Goal: Information Seeking & Learning: Learn about a topic

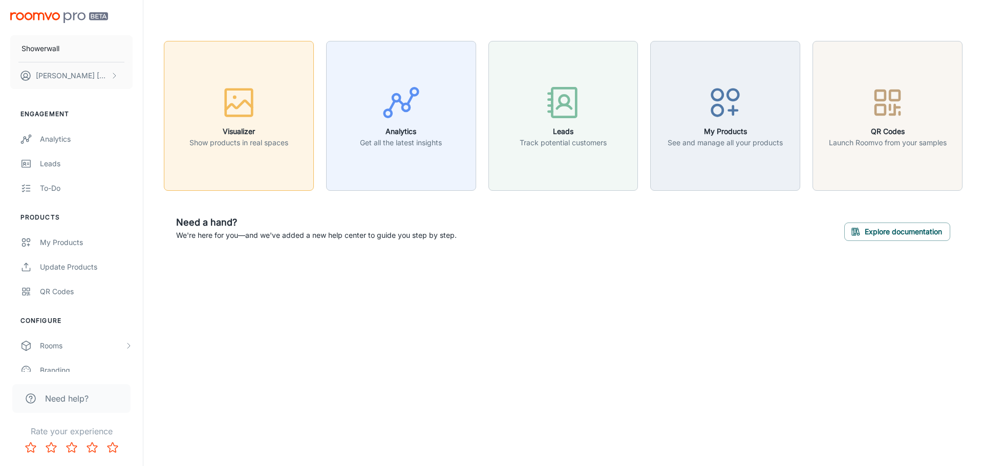
click at [217, 96] on div "button" at bounding box center [238, 104] width 99 height 42
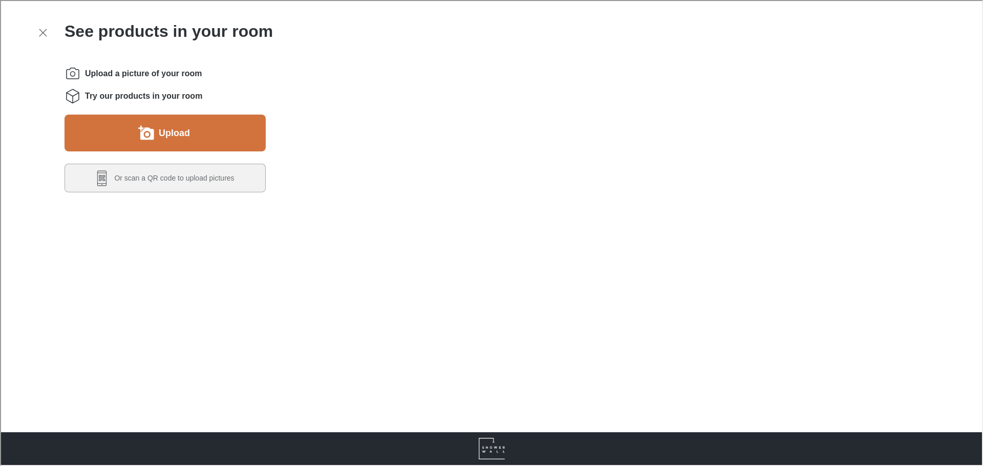
click at [166, 143] on button "Upload" at bounding box center [163, 132] width 201 height 37
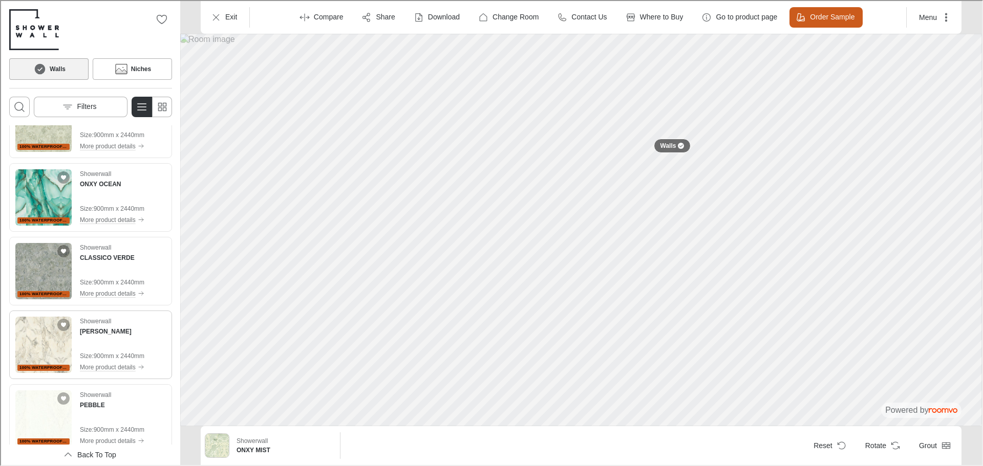
scroll to position [563, 0]
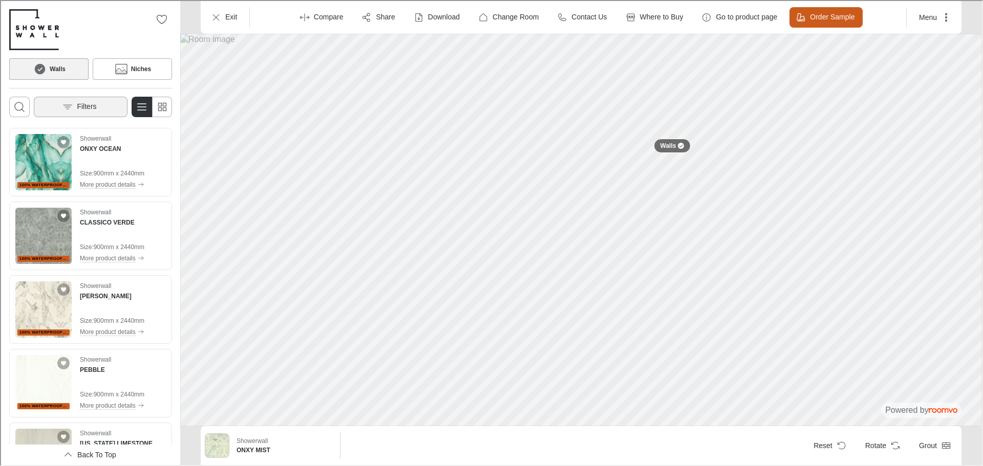
click at [99, 105] on button "Filters" at bounding box center [80, 106] width 94 height 20
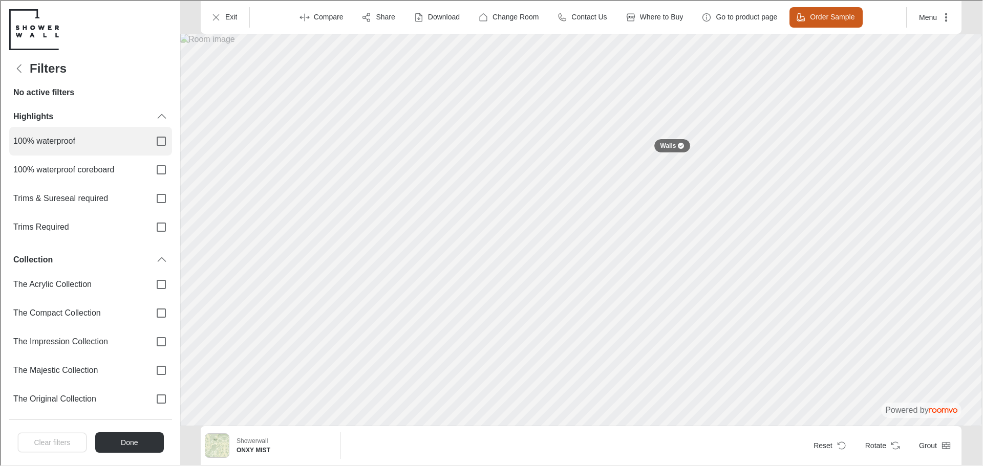
scroll to position [0, 0]
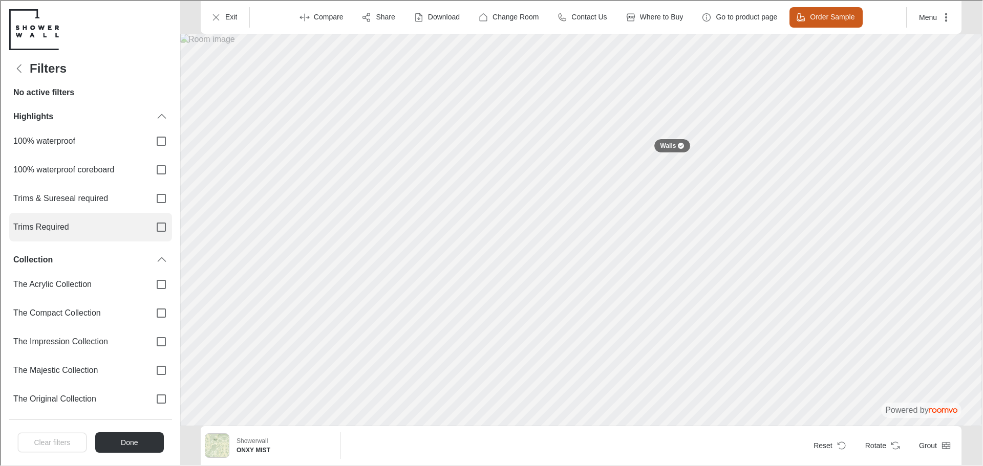
click at [87, 223] on span "Trims Required" at bounding box center [76, 226] width 129 height 11
click at [149, 223] on input "Trims Required" at bounding box center [160, 227] width 22 height 22
checkbox input "true"
click at [137, 443] on button "Done" at bounding box center [128, 442] width 69 height 20
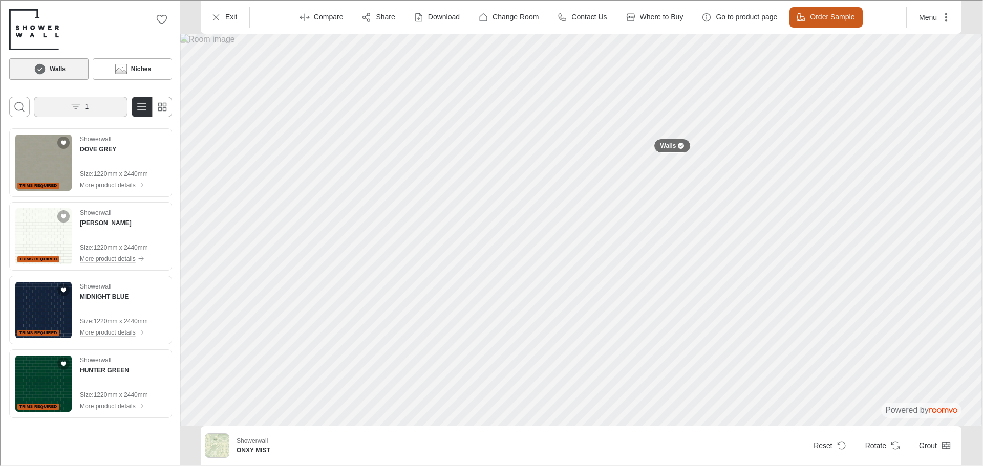
click at [93, 102] on button "1" at bounding box center [80, 106] width 94 height 20
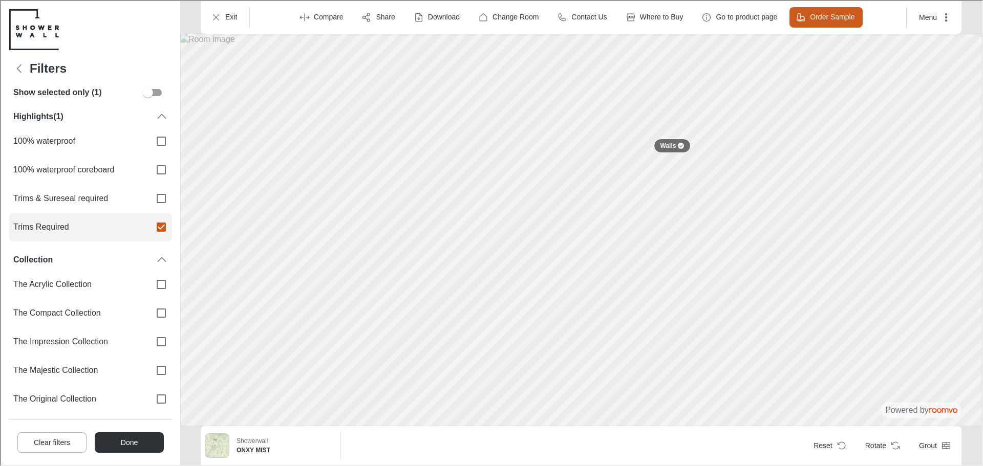
click at [149, 236] on input "Trims Required" at bounding box center [160, 227] width 22 height 22
checkbox input "false"
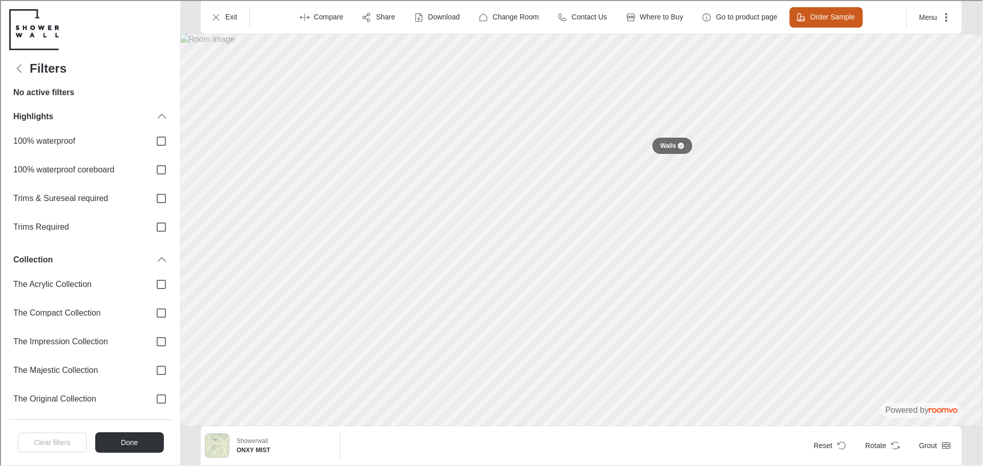
click at [674, 143] on p "Walls" at bounding box center [667, 145] width 16 height 9
click at [671, 151] on button at bounding box center [671, 145] width 20 height 20
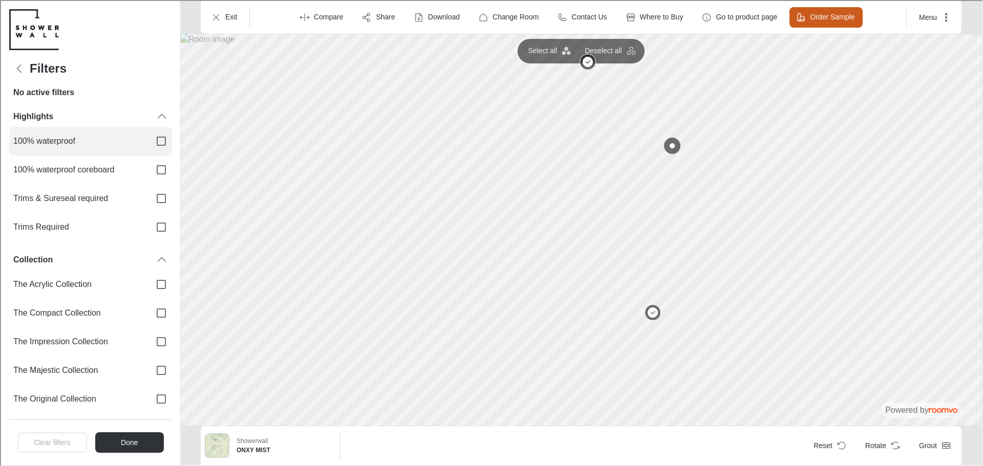
click at [95, 147] on label "100% waterproof" at bounding box center [89, 140] width 163 height 29
click at [149, 147] on input "100% waterproof" at bounding box center [160, 141] width 22 height 22
click at [140, 149] on label "100% waterproof" at bounding box center [89, 140] width 163 height 29
click at [149, 149] on input "100% waterproof" at bounding box center [160, 141] width 22 height 22
checkbox input "false"
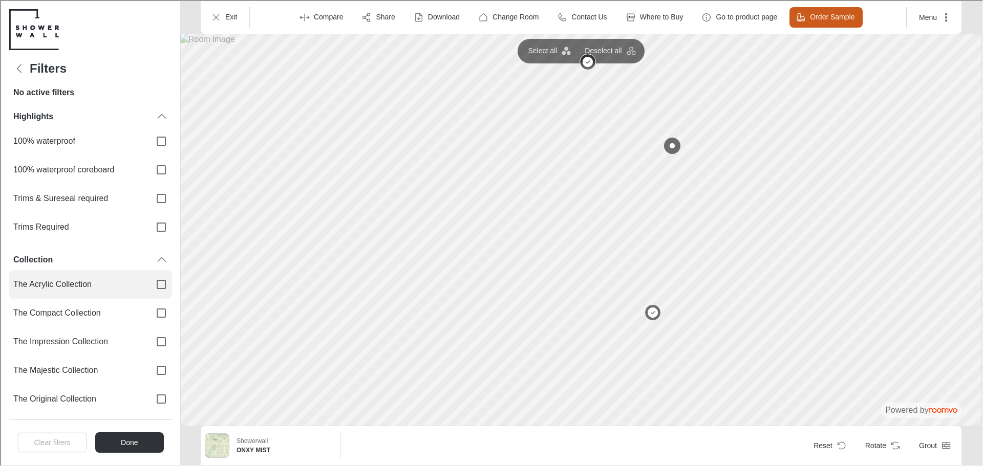
click at [117, 282] on span "The Acrylic Collection" at bounding box center [76, 283] width 129 height 11
click at [149, 282] on input "The Acrylic Collection" at bounding box center [160, 284] width 22 height 22
checkbox input "true"
click at [142, 443] on button "Done" at bounding box center [128, 442] width 69 height 20
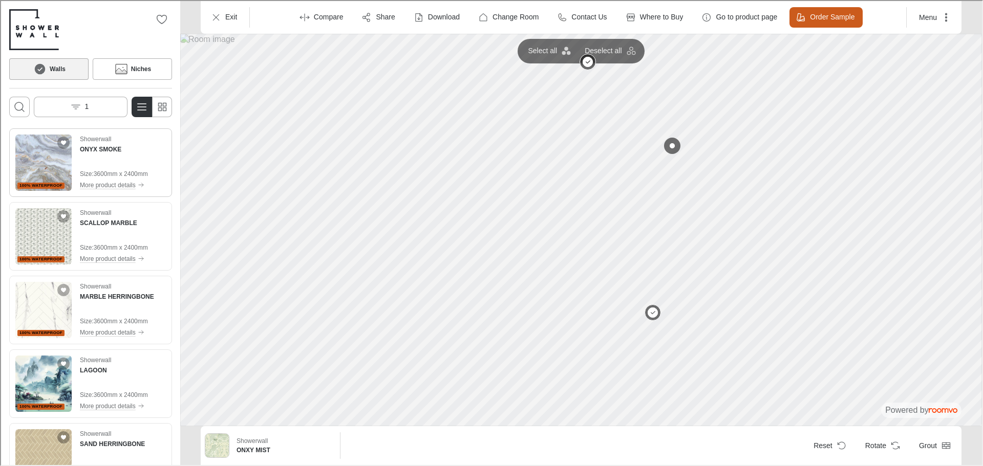
click at [85, 174] on p "Size :" at bounding box center [86, 172] width 14 height 9
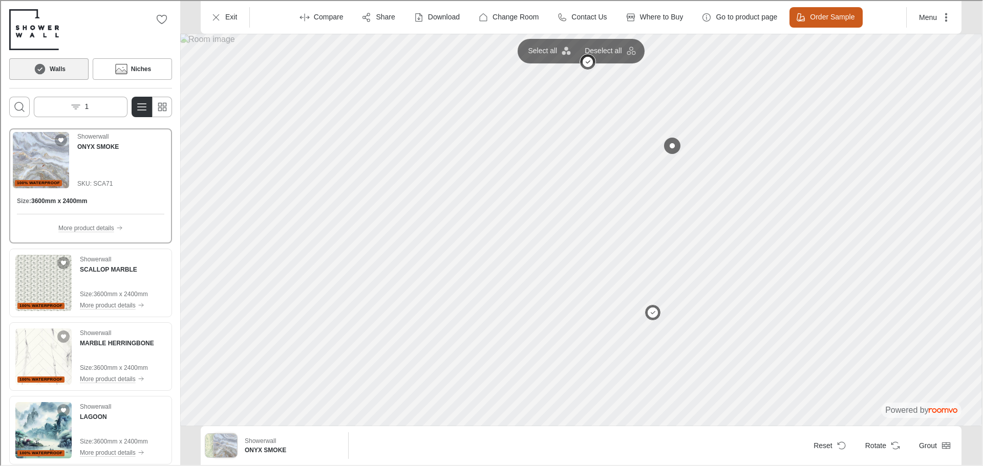
click at [65, 71] on button "Walls" at bounding box center [47, 68] width 79 height 22
click at [105, 115] on button "1" at bounding box center [80, 106] width 94 height 20
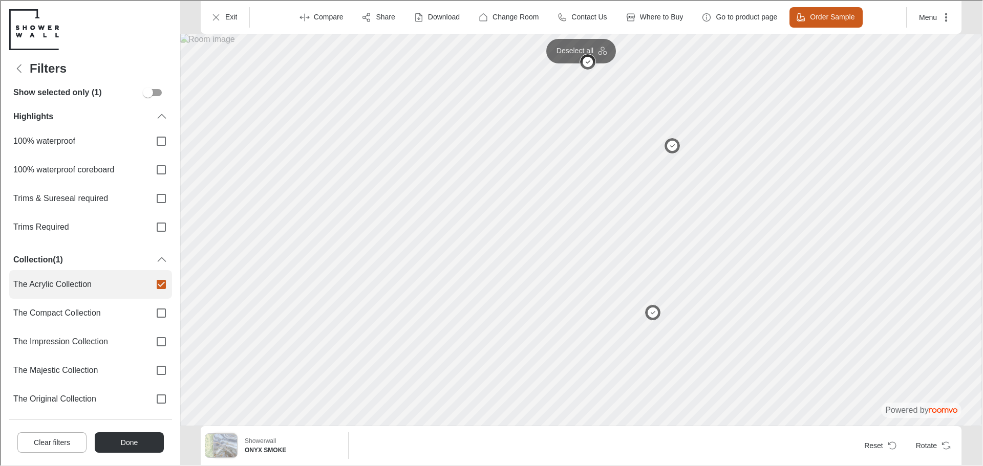
click at [149, 278] on input "The Acrylic Collection" at bounding box center [160, 284] width 22 height 22
click at [95, 292] on label "The Acrylic Collection" at bounding box center [89, 283] width 163 height 29
click at [149, 292] on input "The Acrylic Collection" at bounding box center [160, 284] width 22 height 22
click at [149, 285] on input "The Acrylic Collection" at bounding box center [160, 284] width 22 height 22
checkbox input "false"
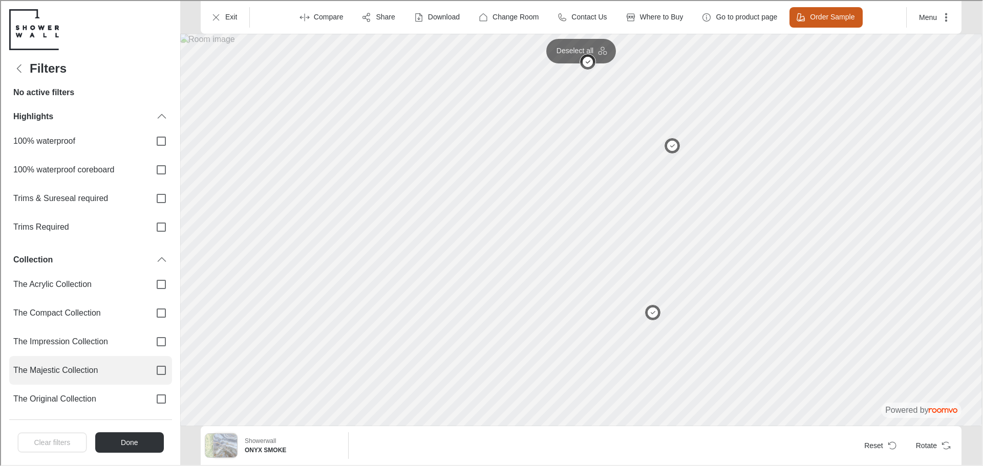
click at [100, 363] on label "The Majestic Collection" at bounding box center [89, 369] width 163 height 29
click at [149, 363] on input "The Majestic Collection" at bounding box center [160, 370] width 22 height 22
checkbox input "true"
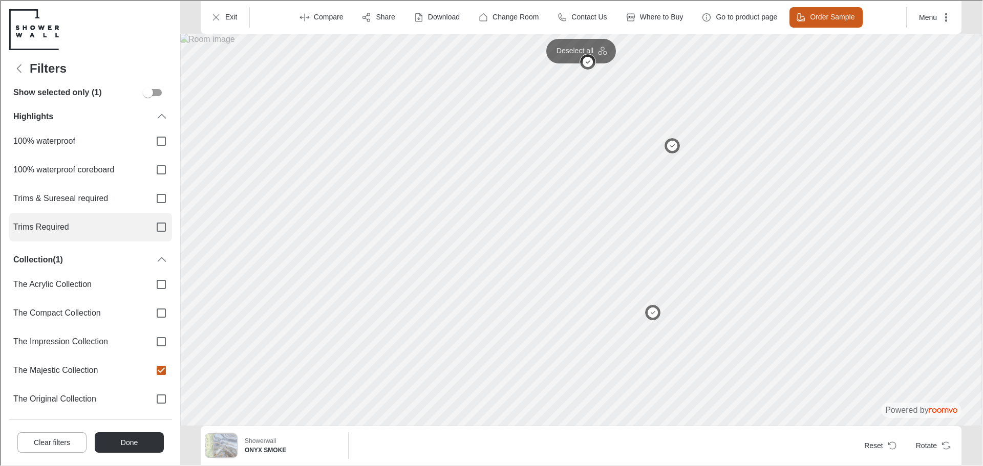
click at [118, 225] on span "Trims Required" at bounding box center [76, 226] width 129 height 11
click at [149, 225] on input "Trims Required" at bounding box center [160, 227] width 22 height 22
checkbox input "true"
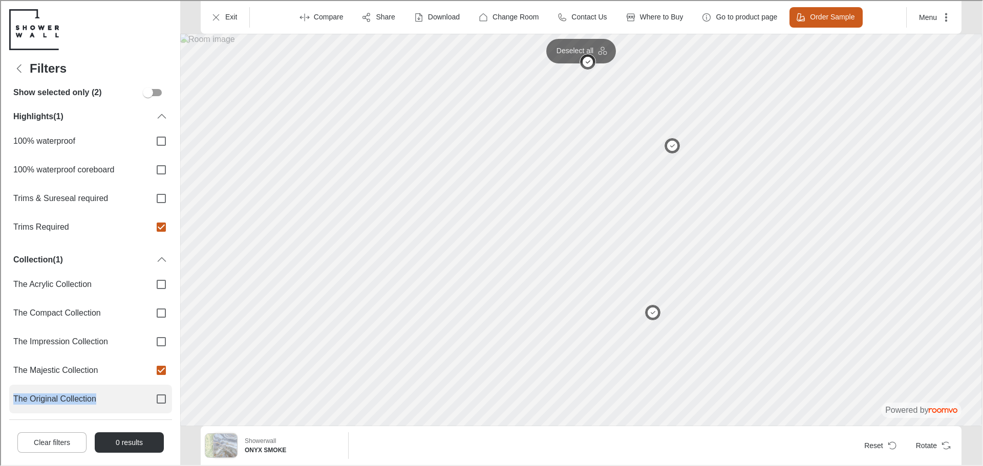
drag, startPoint x: 127, startPoint y: 395, endPoint x: 123, endPoint y: 403, distance: 9.6
click at [123, 403] on div "The Acrylic Collection The Compact Collection The Impression Collection The Maj…" at bounding box center [89, 355] width 163 height 172
click at [122, 391] on label "The Original Collection" at bounding box center [89, 398] width 163 height 29
click at [149, 391] on input "The Original Collection" at bounding box center [160, 399] width 22 height 22
click at [126, 391] on label "The Original Collection" at bounding box center [89, 398] width 163 height 29
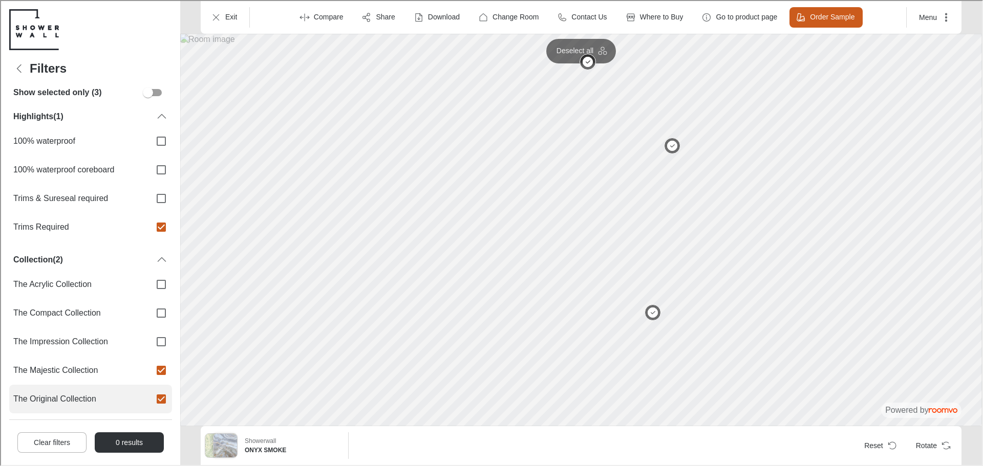
click at [149, 391] on input "The Original Collection" at bounding box center [160, 399] width 22 height 22
checkbox input "false"
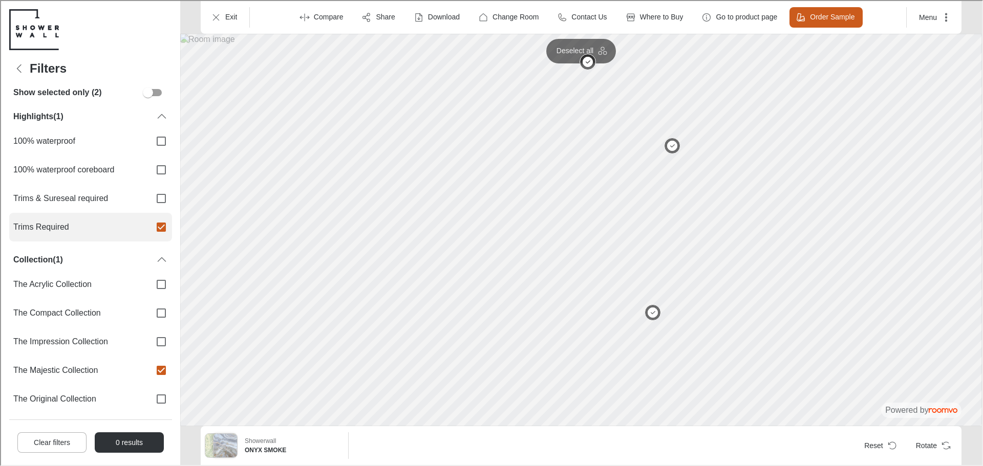
click at [136, 229] on label "Trims Required" at bounding box center [89, 226] width 163 height 29
click at [149, 229] on input "Trims Required" at bounding box center [160, 227] width 22 height 22
click at [149, 226] on input "Trims Required" at bounding box center [160, 227] width 22 height 22
checkbox input "false"
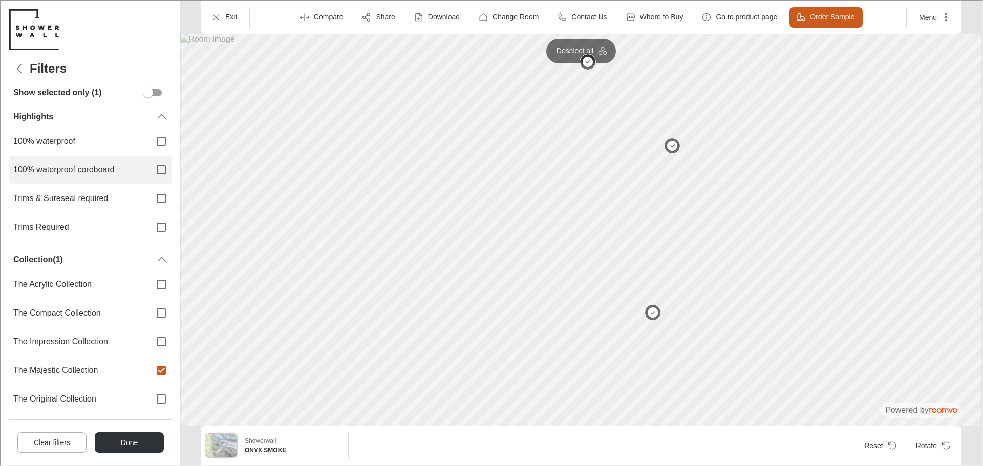
click at [149, 163] on input "100% waterproof coreboard" at bounding box center [160, 169] width 22 height 22
checkbox input "true"
click at [129, 443] on button "Done" at bounding box center [128, 442] width 69 height 20
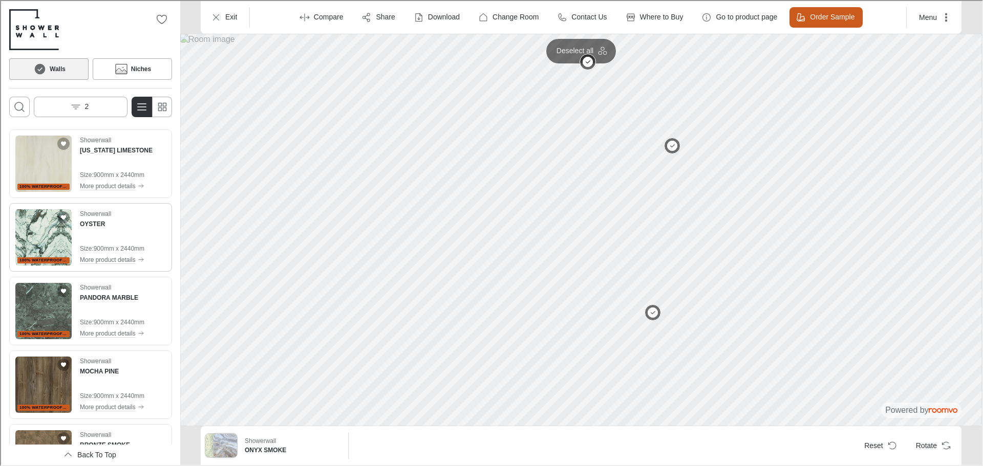
scroll to position [870, 0]
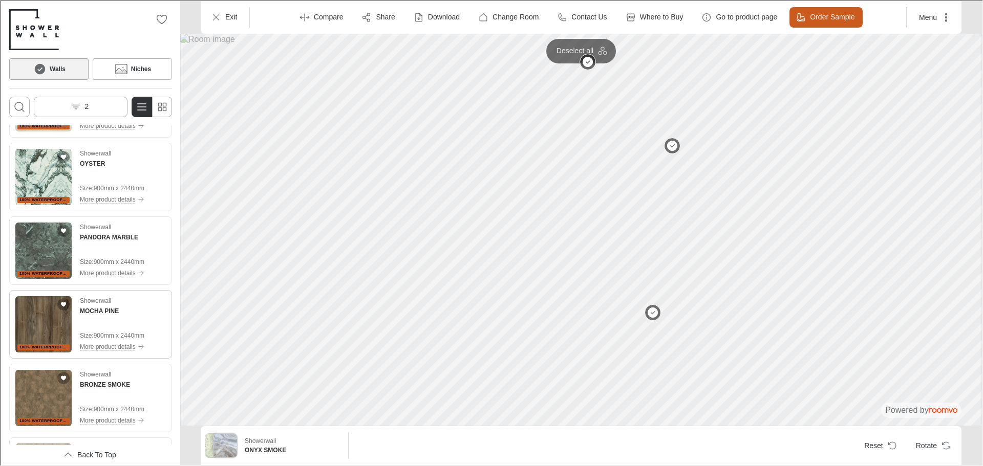
click at [47, 332] on img "See MOCHA PINE in the room" at bounding box center [42, 323] width 56 height 56
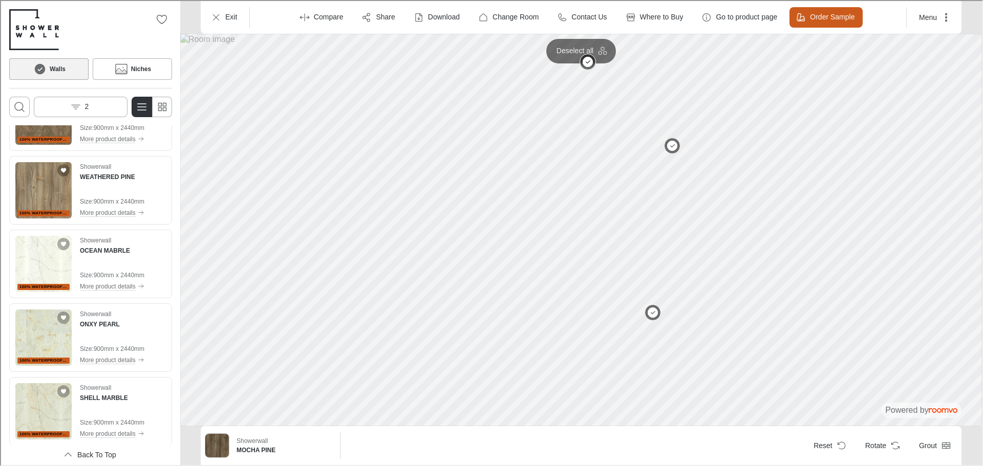
scroll to position [1205, 0]
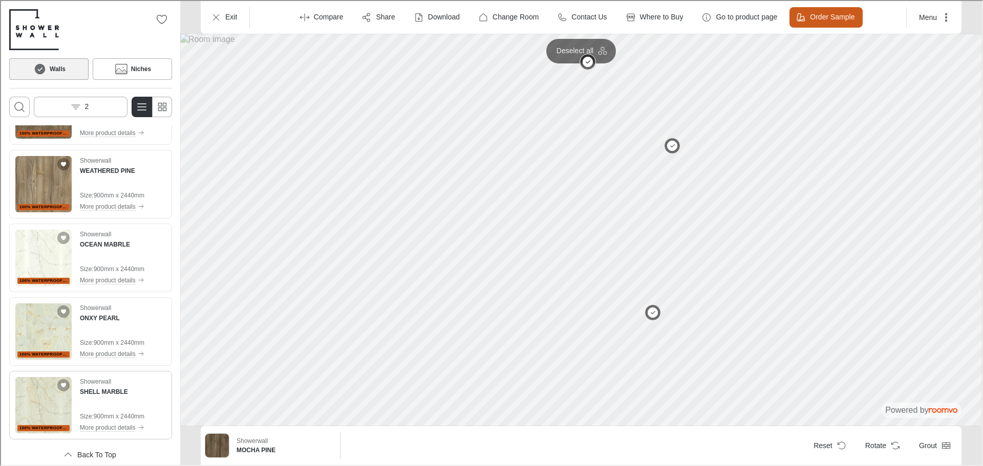
click at [67, 396] on img "See SHELL MARBLE in the room" at bounding box center [42, 404] width 56 height 56
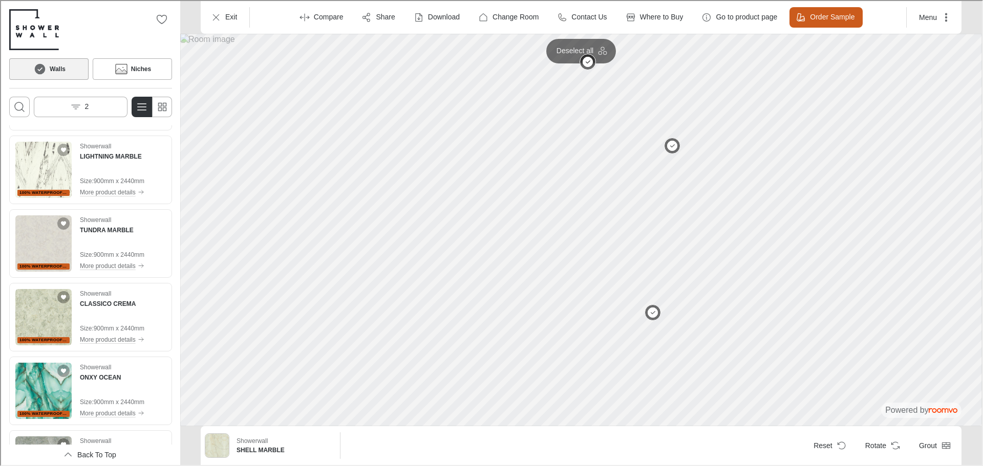
scroll to position [0, 0]
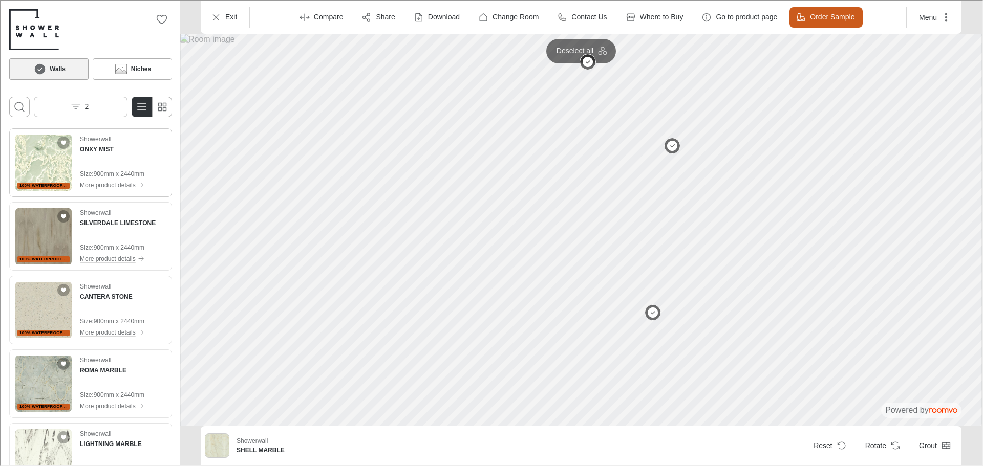
click at [55, 159] on img "See ONXY MIST in the room" at bounding box center [42, 162] width 56 height 56
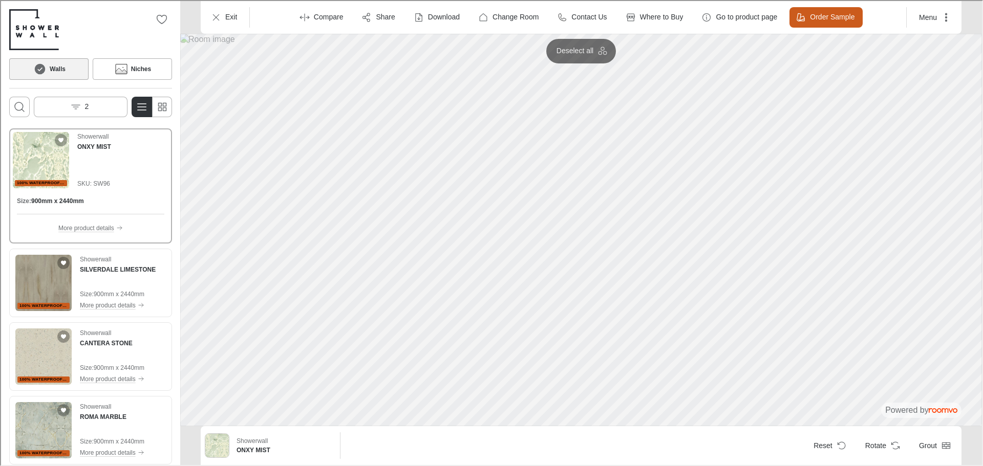
click at [78, 166] on div "Showerwall ONXY MIST SKU: SW96" at bounding box center [93, 159] width 34 height 56
click at [60, 290] on img "See SILVERDALE LIMESTONE in the room" at bounding box center [42, 282] width 56 height 56
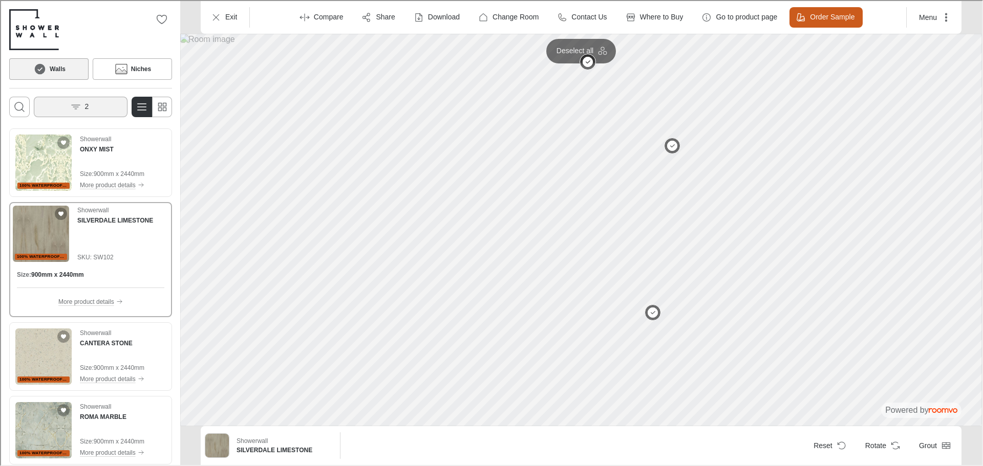
click at [72, 114] on button "2" at bounding box center [80, 106] width 94 height 20
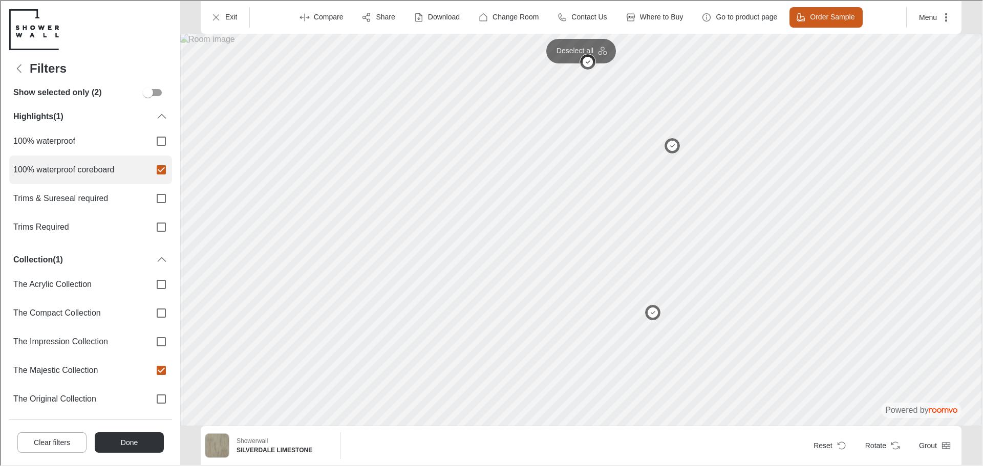
click at [149, 169] on input "100% waterproof coreboard" at bounding box center [160, 169] width 22 height 22
checkbox input "false"
click at [154, 441] on button "Done" at bounding box center [128, 442] width 69 height 20
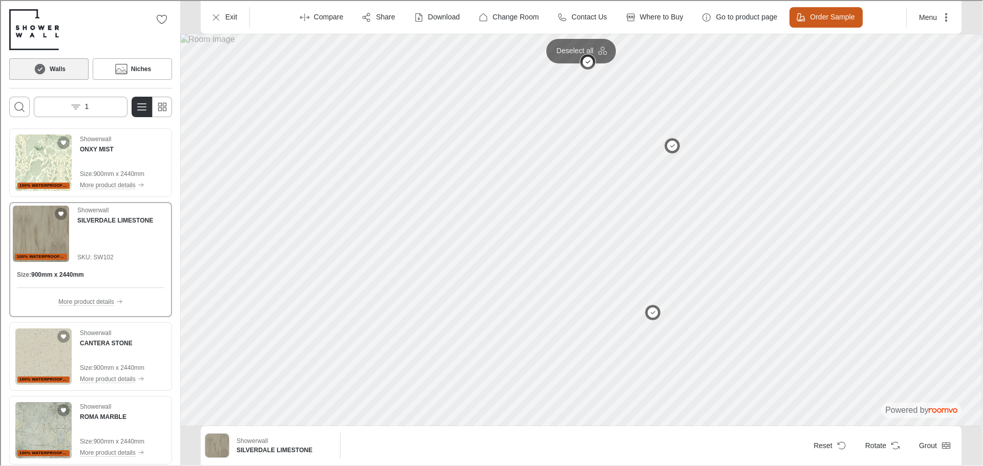
click at [47, 65] on icon at bounding box center [38, 68] width 15 height 12
click at [69, 108] on button "1" at bounding box center [80, 106] width 94 height 20
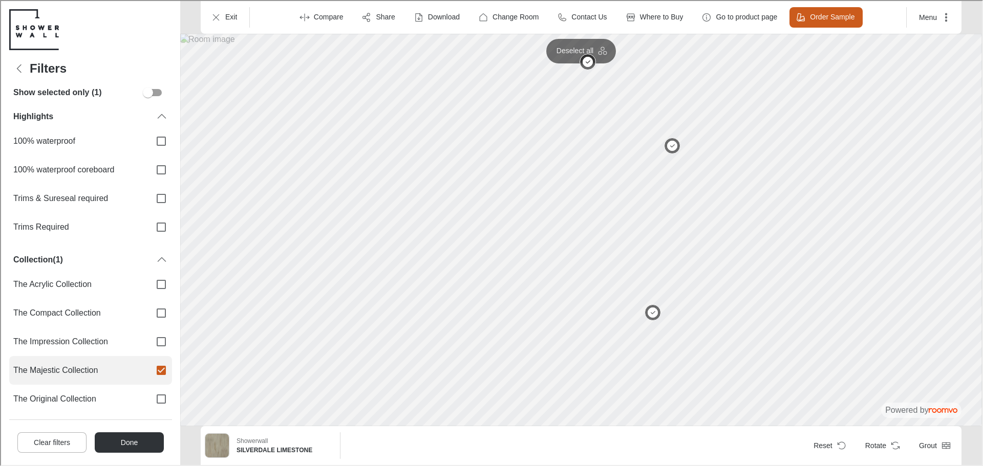
click at [149, 360] on input "The Majestic Collection" at bounding box center [160, 370] width 22 height 22
checkbox input "false"
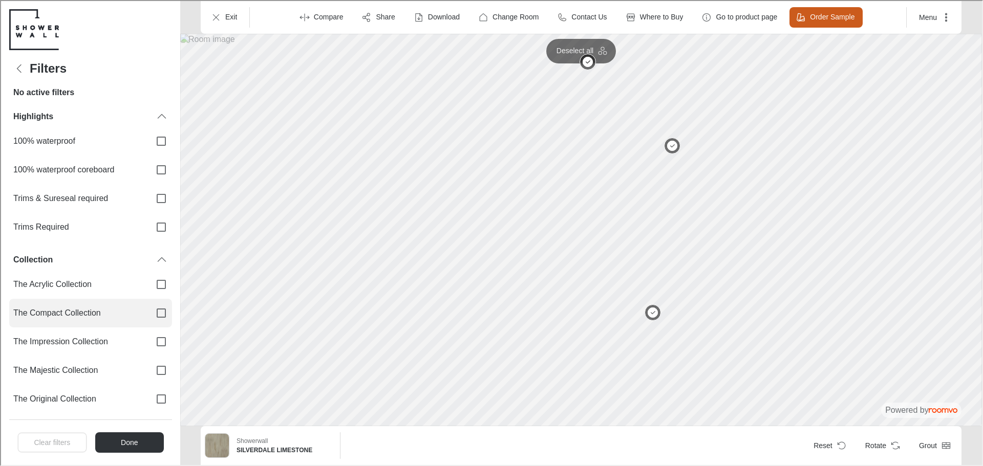
click at [149, 313] on input "The Compact Collection" at bounding box center [160, 313] width 22 height 22
checkbox input "true"
click at [131, 438] on button "Done" at bounding box center [128, 442] width 69 height 20
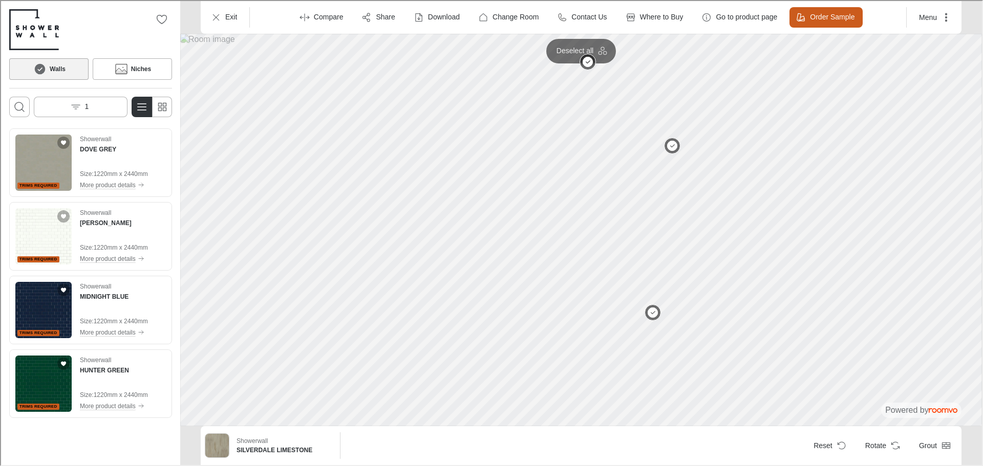
click at [69, 66] on button "Walls" at bounding box center [47, 68] width 79 height 22
click at [100, 130] on div "Trims Required Showerwall DOVE GREY Size : 1220mm x 2440mm More product details" at bounding box center [89, 162] width 159 height 65
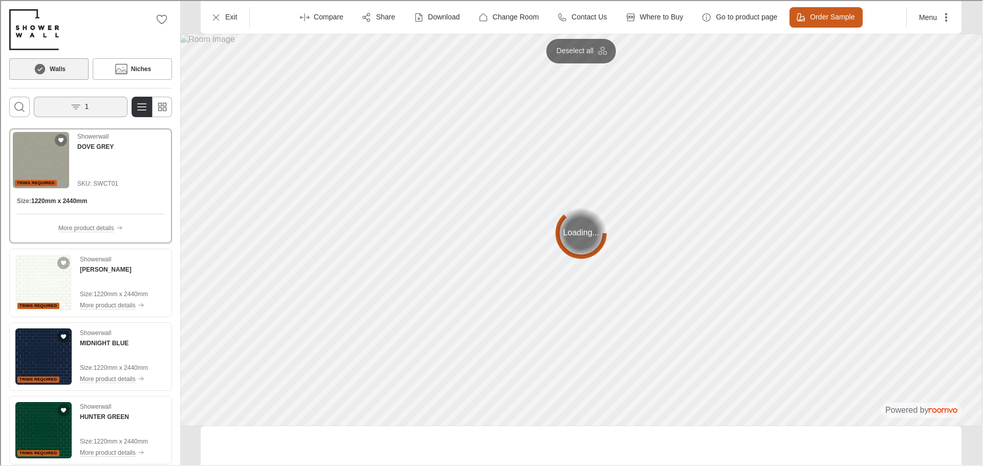
click at [102, 110] on button "1" at bounding box center [80, 106] width 94 height 20
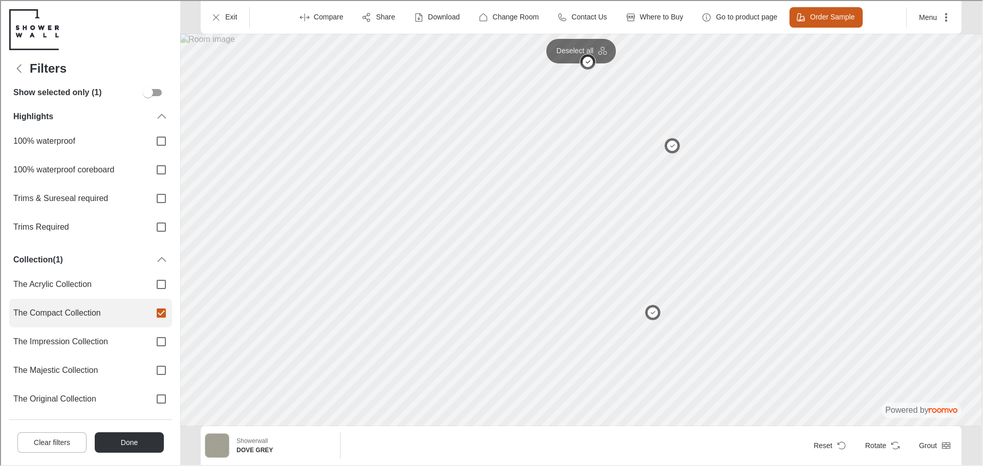
scroll to position [51, 0]
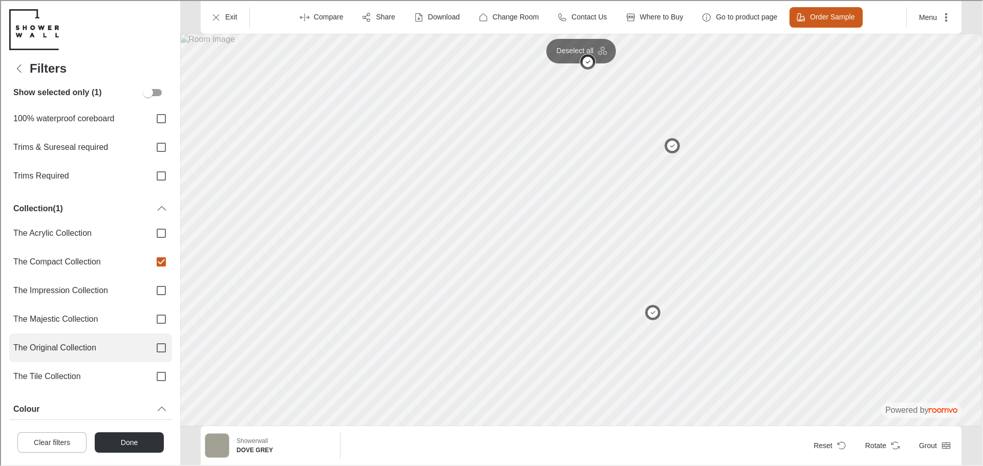
click at [149, 343] on input "The Original Collection" at bounding box center [160, 347] width 22 height 22
checkbox input "true"
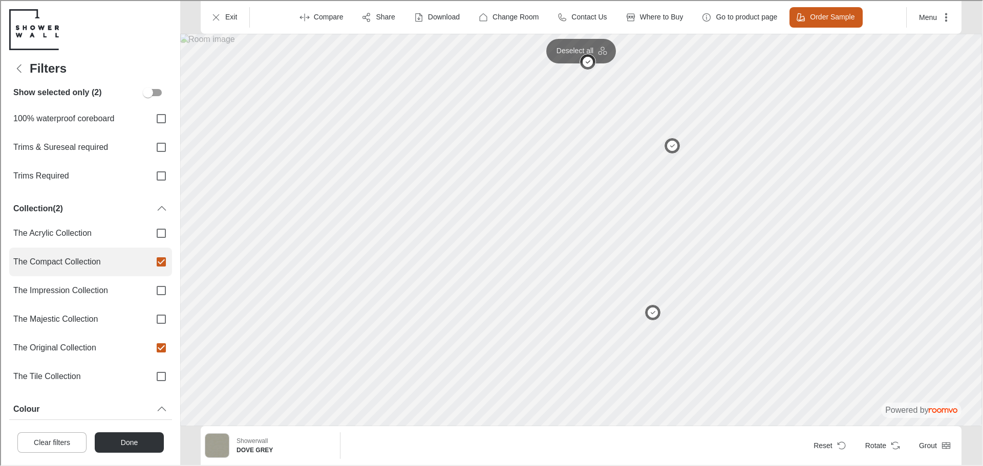
click at [153, 262] on input "The Compact Collection" at bounding box center [160, 261] width 22 height 22
checkbox input "false"
click at [144, 444] on button "Done" at bounding box center [128, 442] width 69 height 20
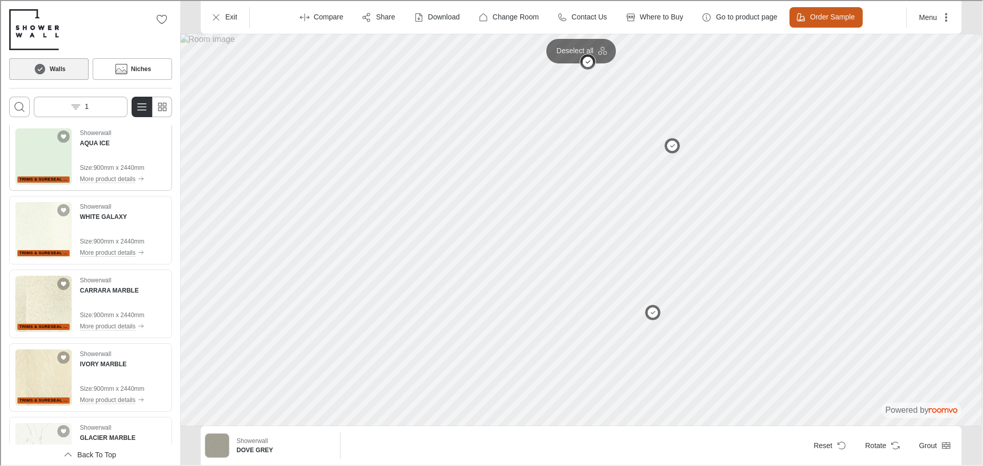
scroll to position [205, 0]
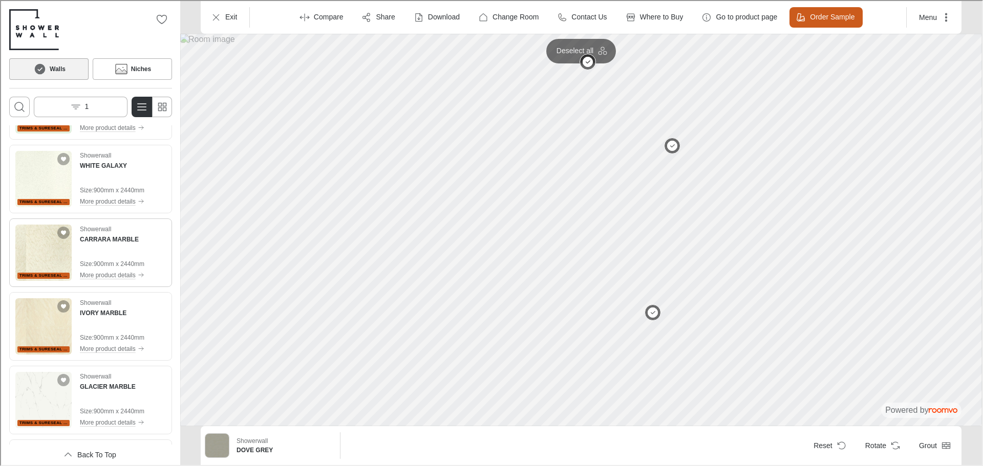
click at [55, 254] on img "See CARRARA MARBLE in the room" at bounding box center [42, 252] width 56 height 56
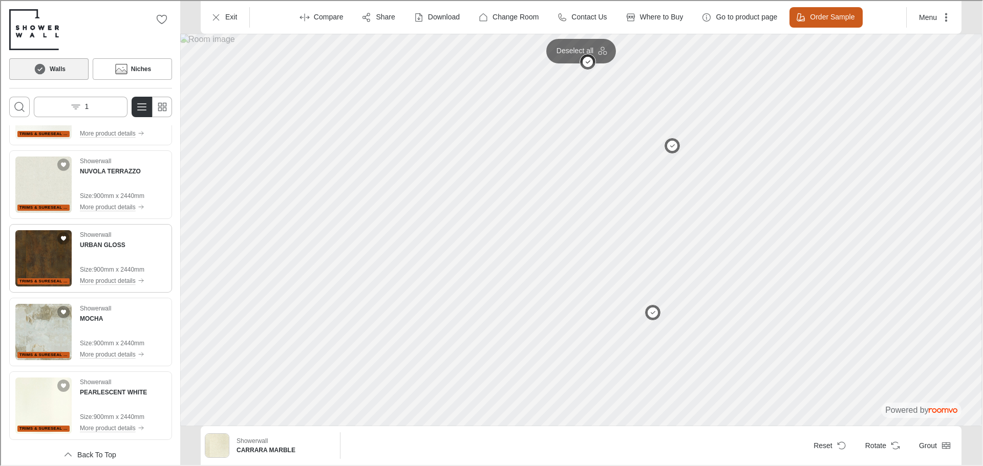
scroll to position [689, 0]
click at [50, 261] on img "See URBAN GLOSS in the room" at bounding box center [42, 257] width 56 height 56
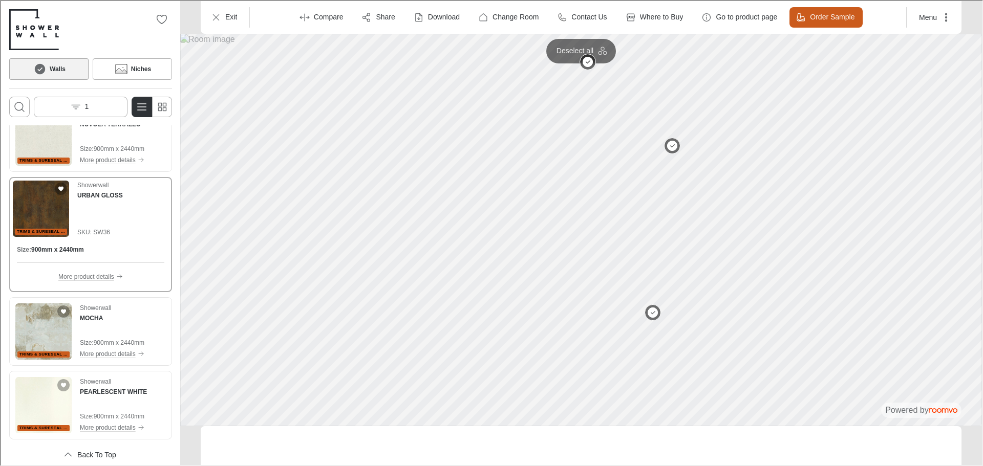
scroll to position [642, 0]
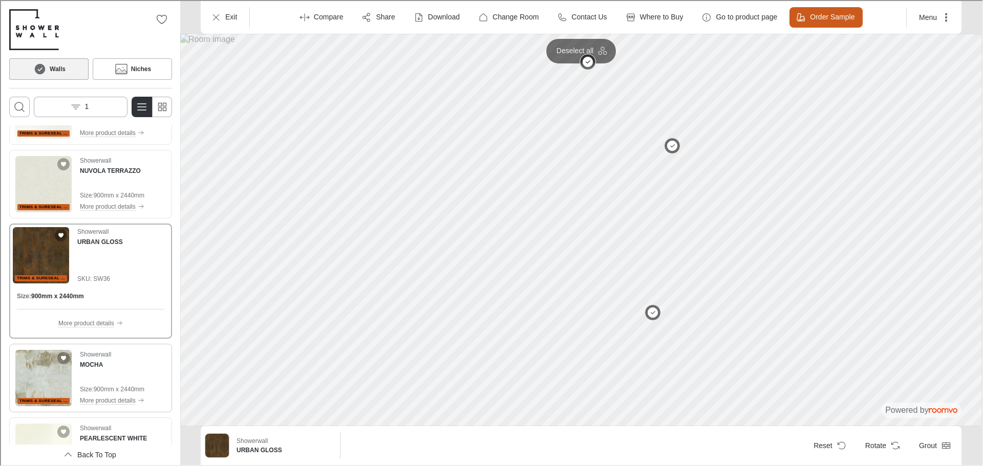
click at [31, 382] on img "See MOCHA in the room" at bounding box center [42, 377] width 56 height 56
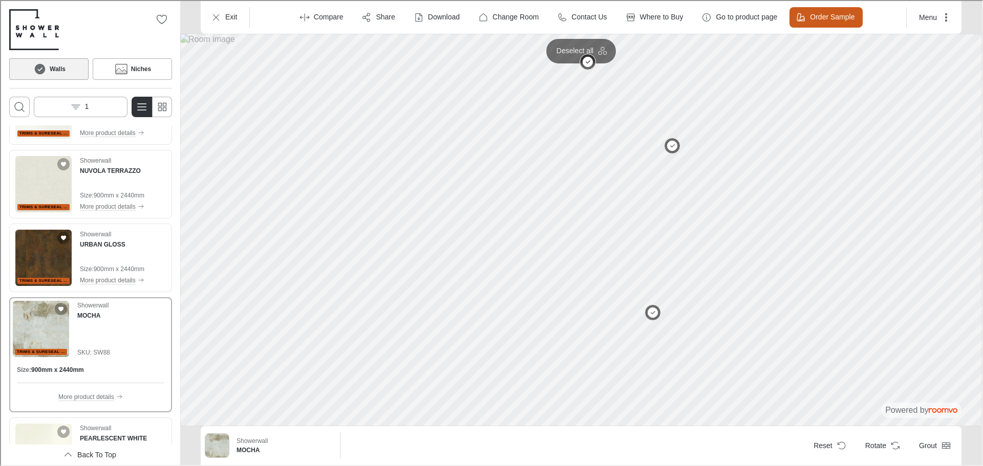
click at [62, 60] on button "Walls" at bounding box center [47, 68] width 79 height 22
click at [84, 100] on button "1" at bounding box center [80, 106] width 94 height 20
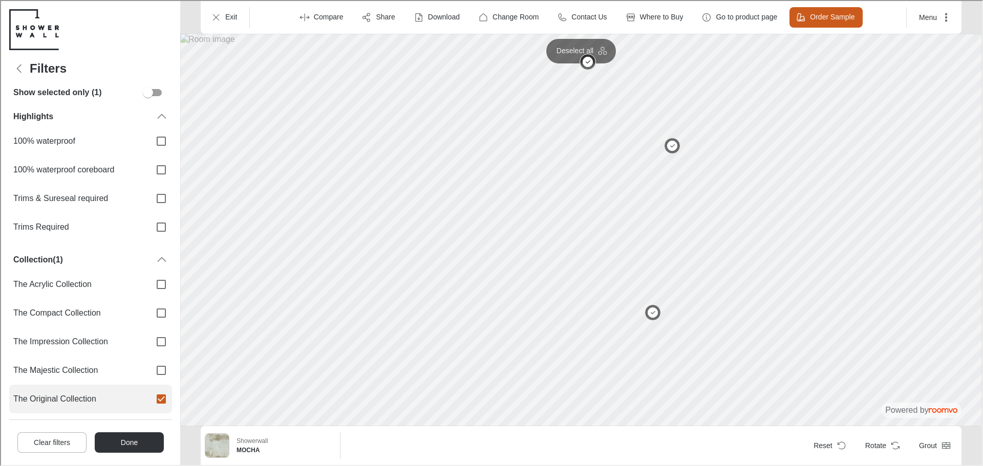
click at [140, 400] on label "The Original Collection" at bounding box center [89, 398] width 163 height 29
click at [149, 400] on input "The Original Collection" at bounding box center [160, 399] width 22 height 22
checkbox input "false"
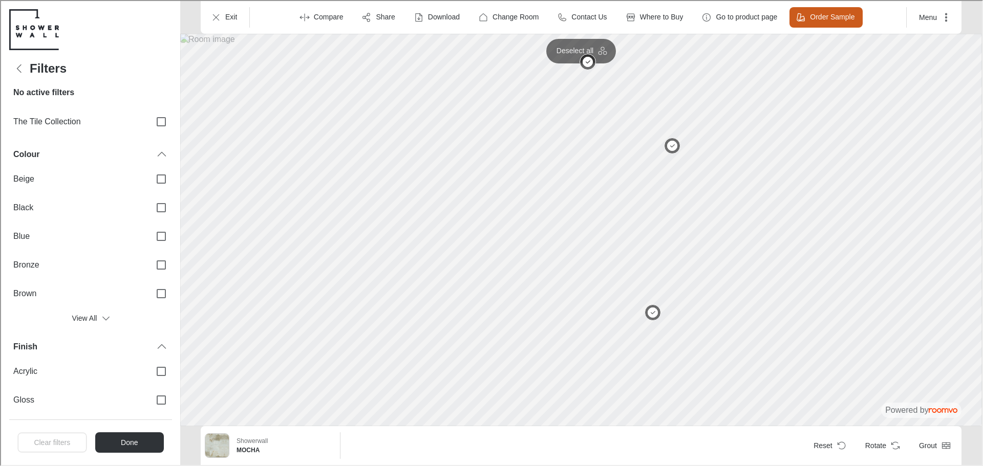
scroll to position [307, 0]
click at [95, 285] on label "Brown" at bounding box center [89, 291] width 163 height 29
click at [149, 285] on input "Brown" at bounding box center [160, 292] width 22 height 22
checkbox input "true"
click at [139, 438] on button "Done" at bounding box center [128, 442] width 69 height 20
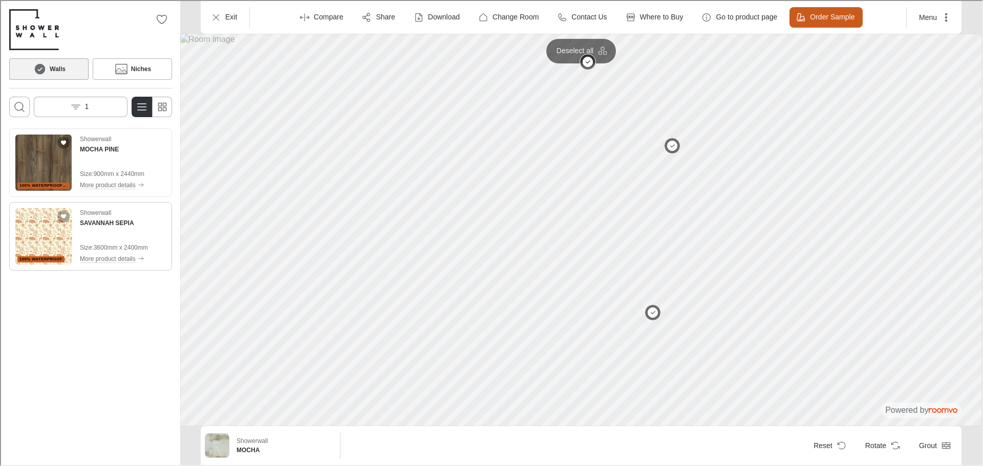
click at [46, 237] on img "See SAVANNAH SEPIA in the room" at bounding box center [42, 235] width 56 height 56
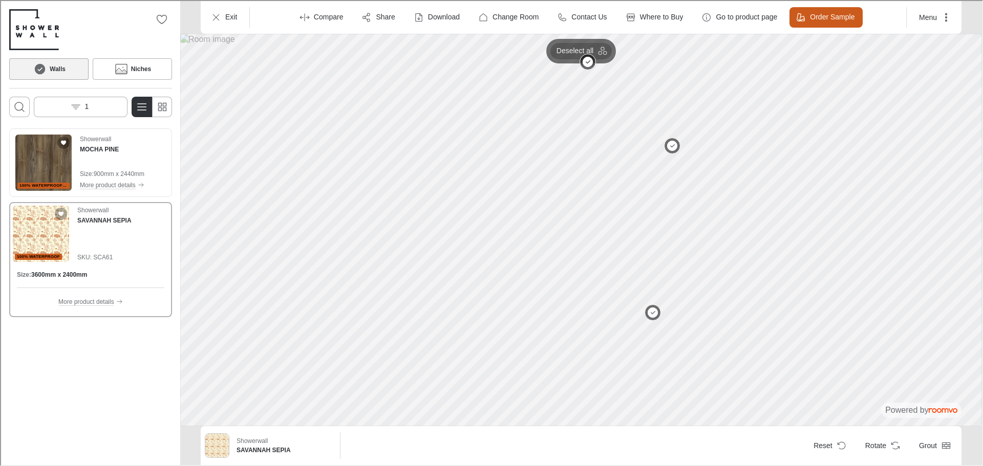
click at [576, 51] on p "Deselect all" at bounding box center [573, 50] width 37 height 10
click at [571, 46] on p "Select all" at bounding box center [574, 50] width 29 height 10
click at [79, 103] on icon "Open the filters menu" at bounding box center [75, 106] width 10 height 10
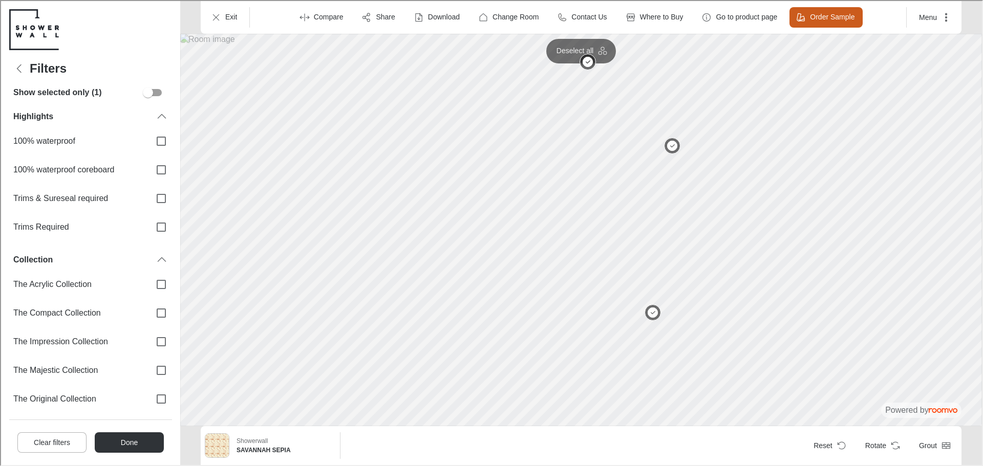
click at [41, 67] on h4 "Filters" at bounding box center [47, 67] width 37 height 15
click at [18, 67] on icon "Back" at bounding box center [18, 67] width 12 height 12
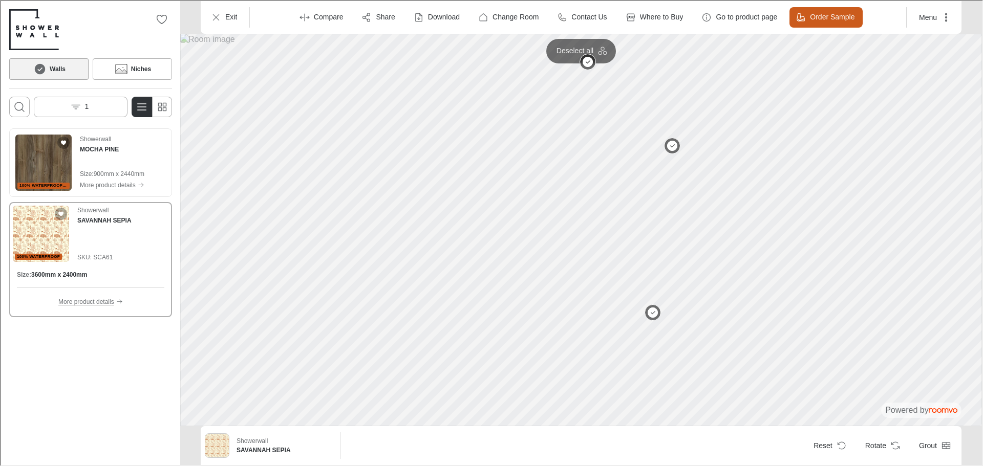
click at [28, 37] on img "Go to Showerwall's website." at bounding box center [33, 28] width 50 height 41
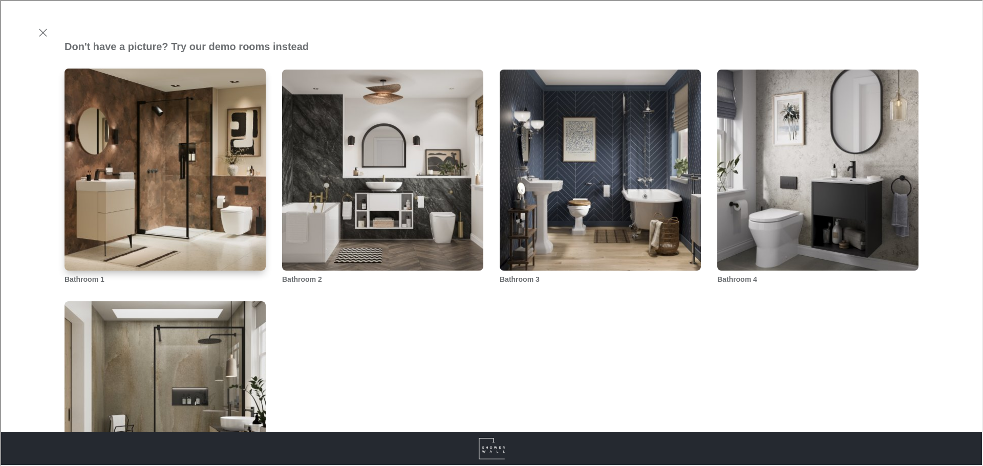
click at [218, 137] on img "Bathroom 1" at bounding box center [164, 170] width 203 height 204
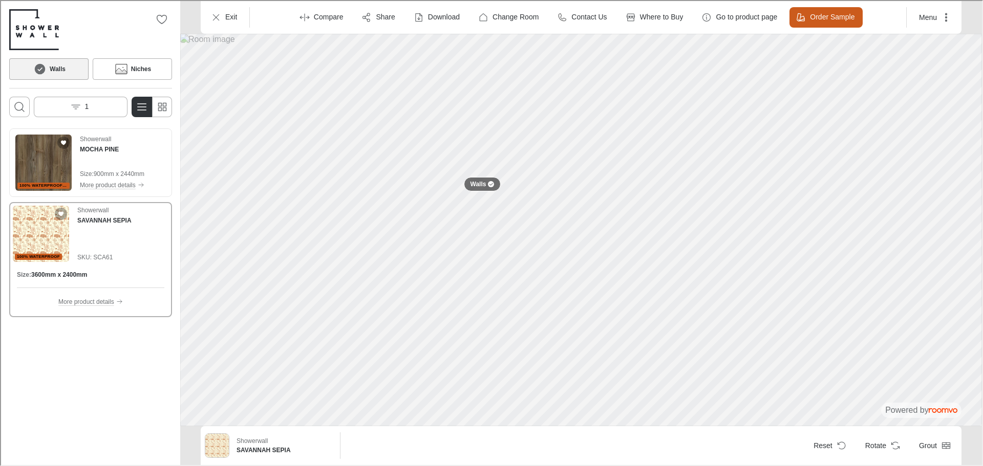
click at [78, 71] on button "Walls" at bounding box center [47, 68] width 79 height 22
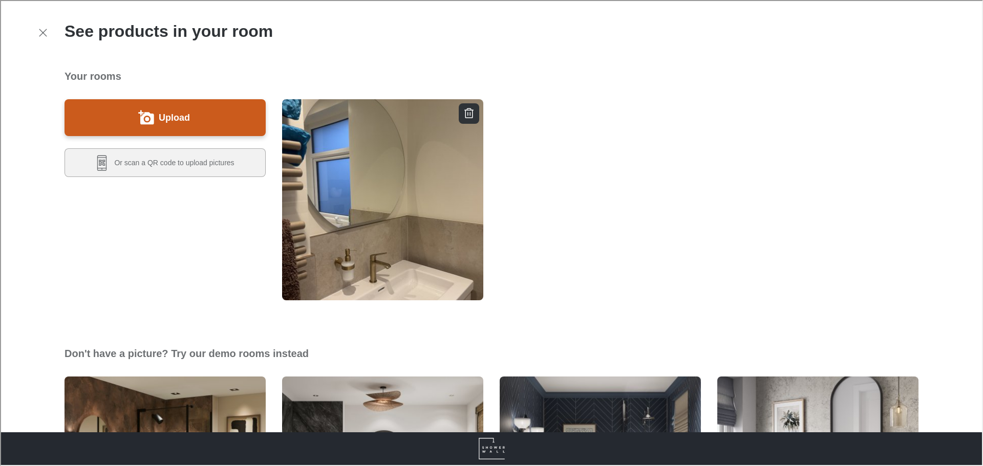
click at [482, 162] on ul at bounding box center [382, 207] width 218 height 235
click at [448, 162] on img "button" at bounding box center [382, 199] width 203 height 204
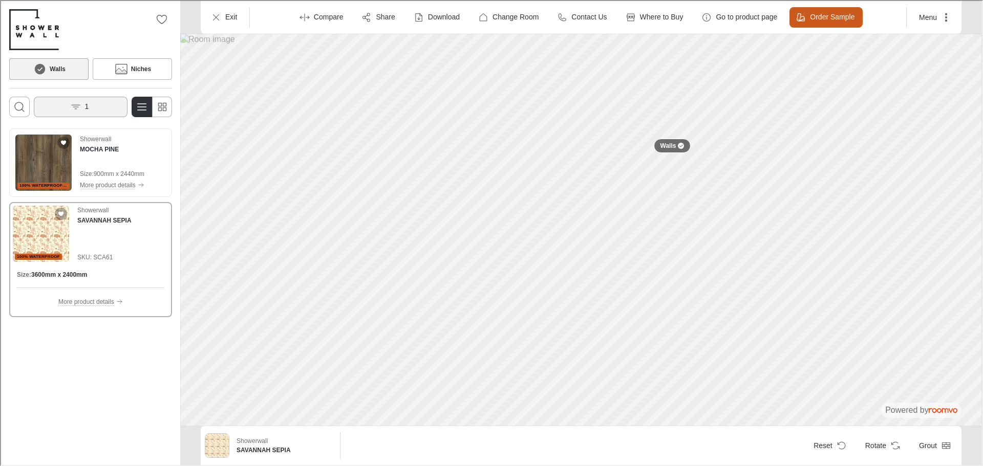
click at [87, 111] on p "1" at bounding box center [86, 106] width 4 height 10
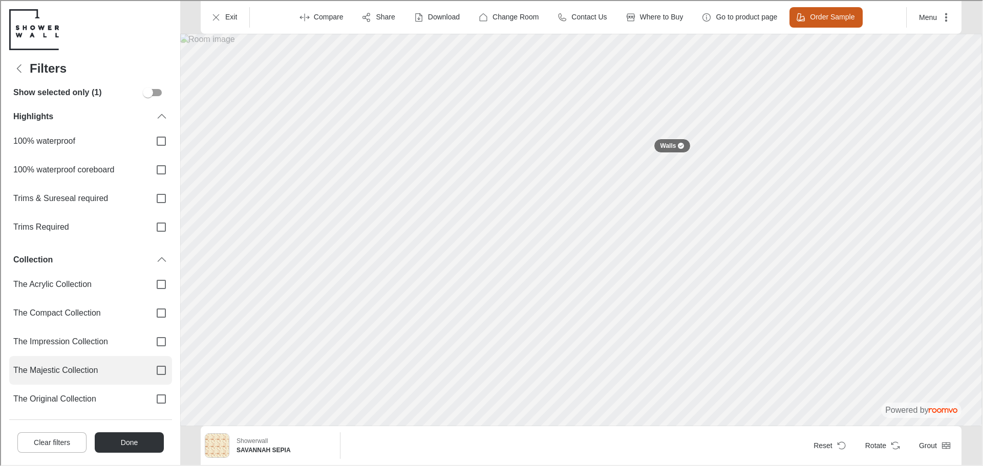
click at [103, 363] on label "The Majestic Collection" at bounding box center [89, 369] width 163 height 29
click at [149, 363] on input "The Majestic Collection" at bounding box center [160, 370] width 22 height 22
checkbox input "true"
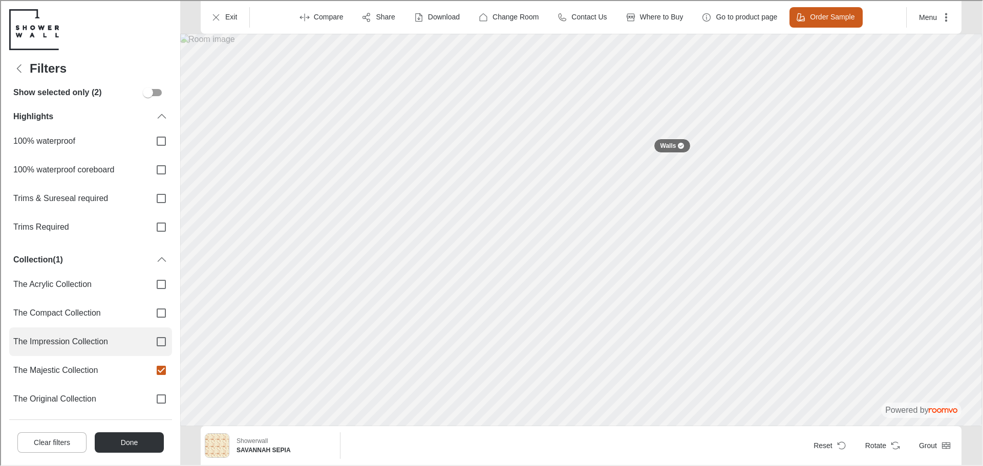
scroll to position [205, 0]
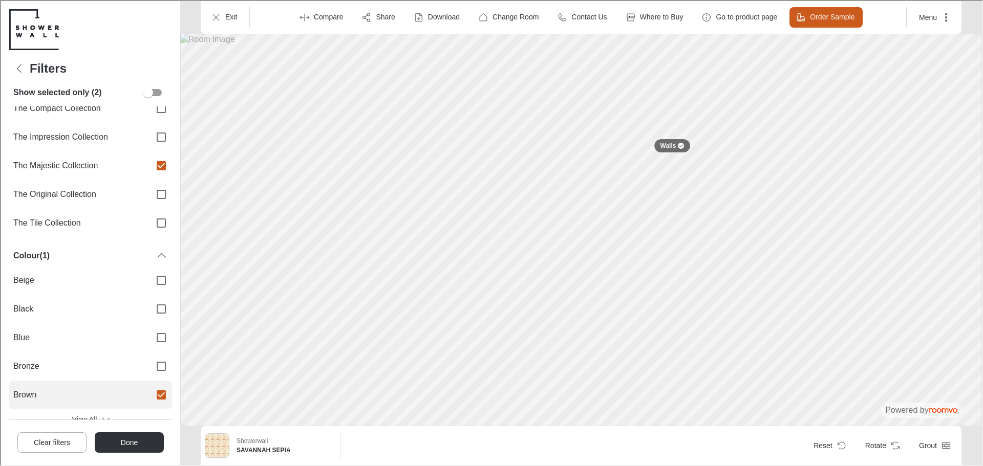
click at [123, 390] on span "Brown" at bounding box center [76, 394] width 129 height 11
click at [149, 390] on input "Brown" at bounding box center [160, 394] width 22 height 22
checkbox input "false"
click at [130, 447] on button "Done" at bounding box center [128, 442] width 69 height 20
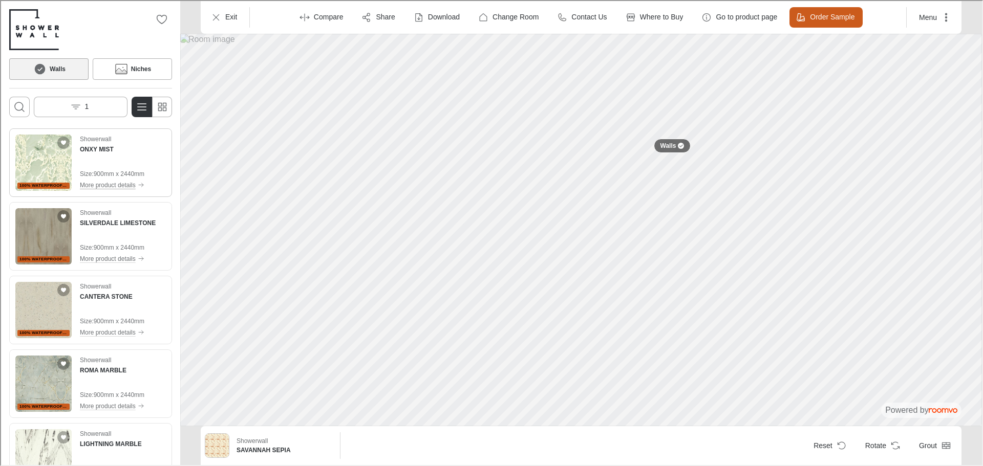
click at [101, 183] on p "More product details" at bounding box center [107, 184] width 56 height 9
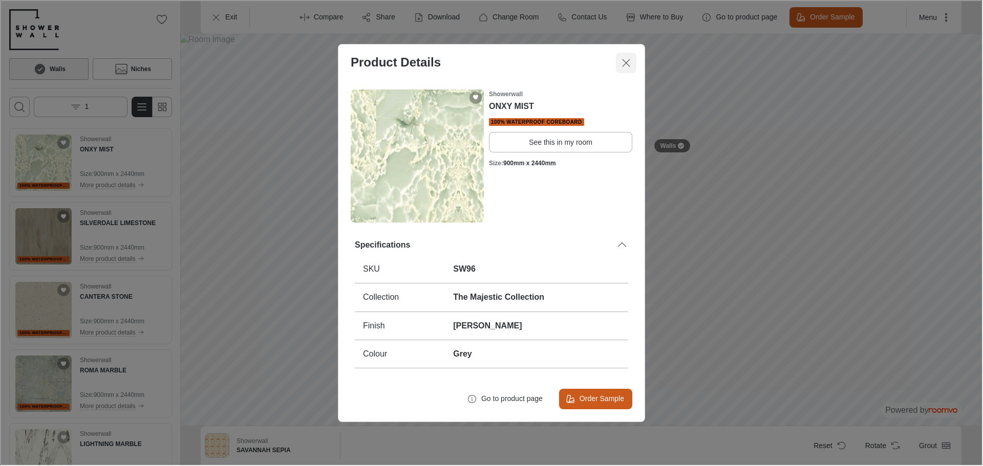
click at [633, 58] on button "Close dialog" at bounding box center [625, 62] width 20 height 20
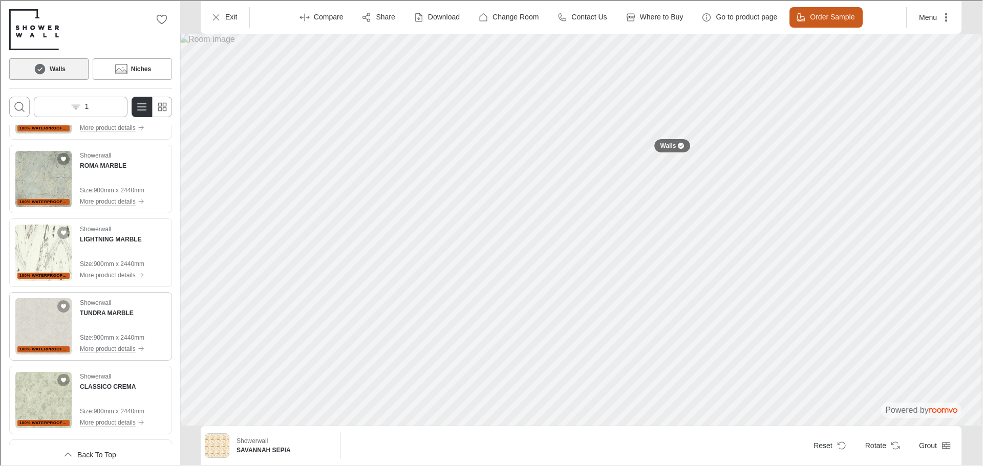
click at [50, 338] on img "See TUNDRA MARBLE in the room" at bounding box center [42, 325] width 56 height 56
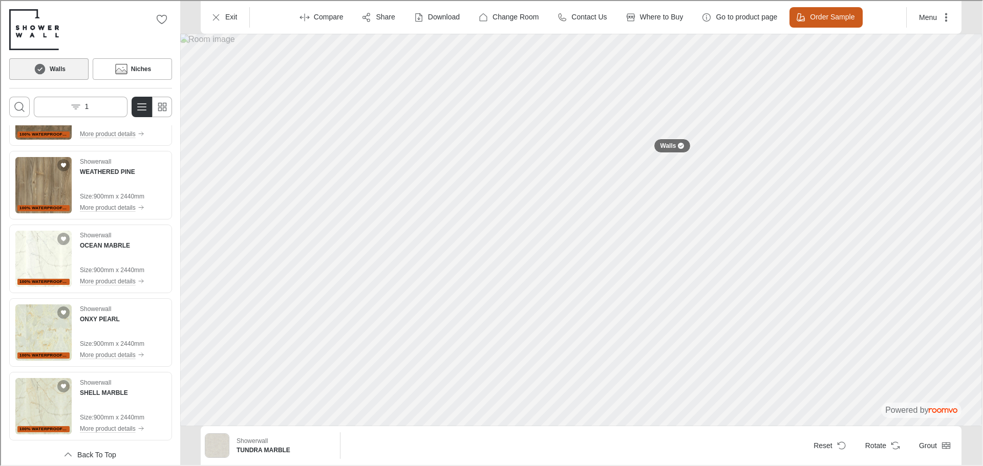
scroll to position [1205, 0]
